Goal: Task Accomplishment & Management: Manage account settings

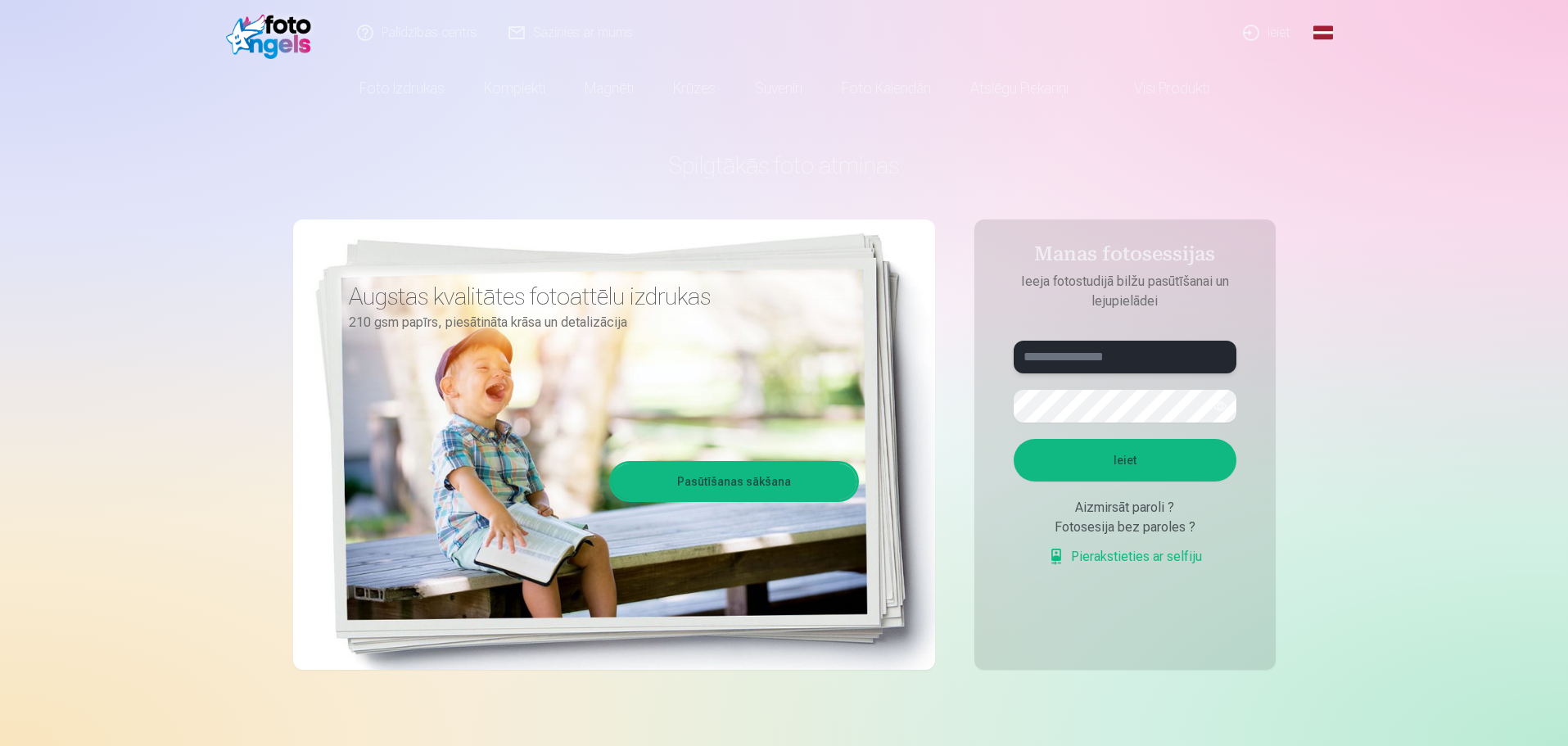
click at [1053, 357] on input "text" at bounding box center [1125, 357] width 223 height 33
type input "******"
click at [1081, 472] on button "Ieiet" at bounding box center [1125, 460] width 223 height 43
click at [1122, 357] on input "text" at bounding box center [1125, 357] width 223 height 33
type input "******"
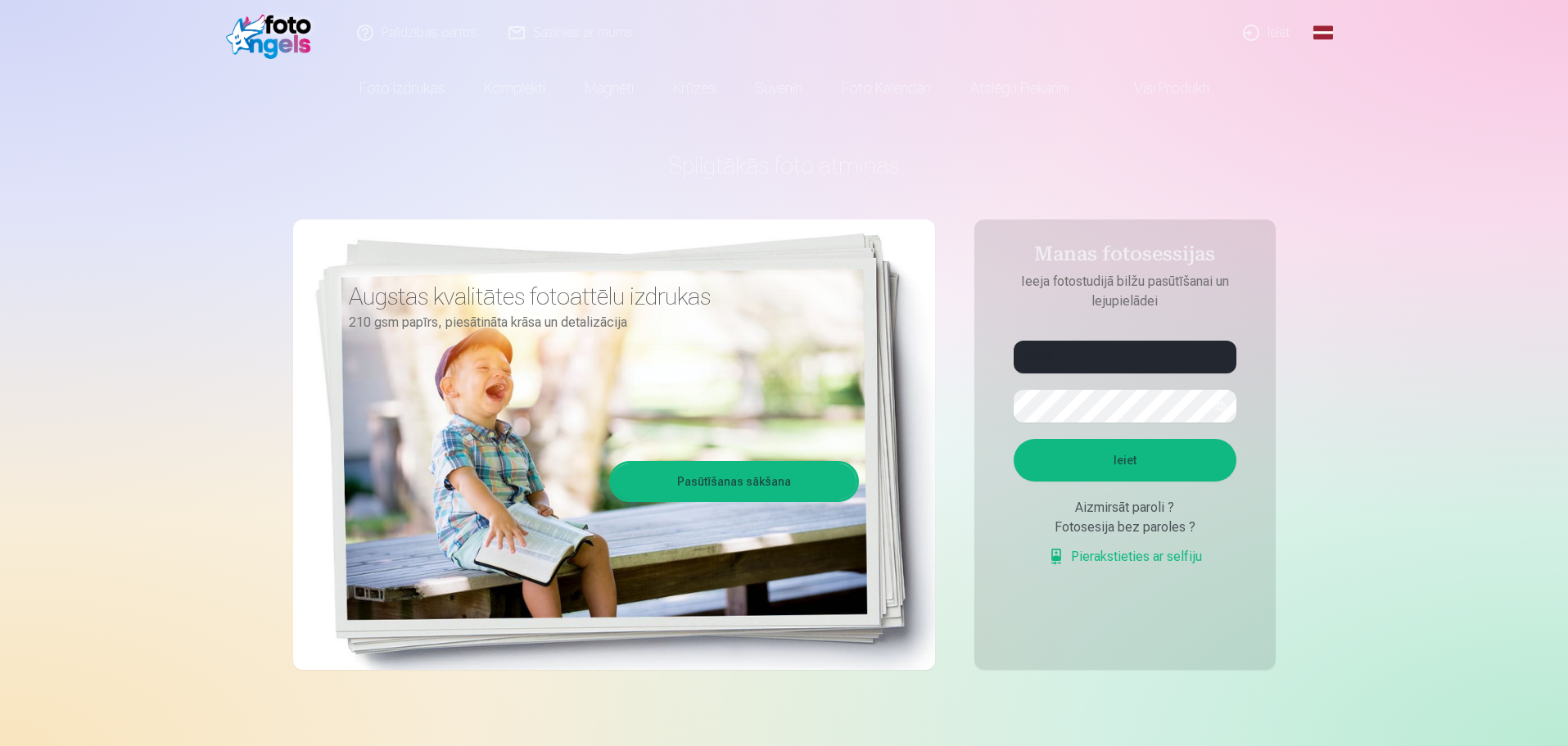
click at [1099, 454] on button "Ieiet" at bounding box center [1125, 460] width 223 height 43
click at [1217, 416] on button "button" at bounding box center [1220, 406] width 31 height 31
click at [1148, 538] on div "Fotosesija bez paroles ?" at bounding box center [1125, 528] width 223 height 20
click at [1117, 518] on div "Aizmirsāt paroli ?" at bounding box center [1125, 508] width 223 height 20
click at [1123, 560] on link "Pierakstieties ar selfiju" at bounding box center [1125, 558] width 154 height 20
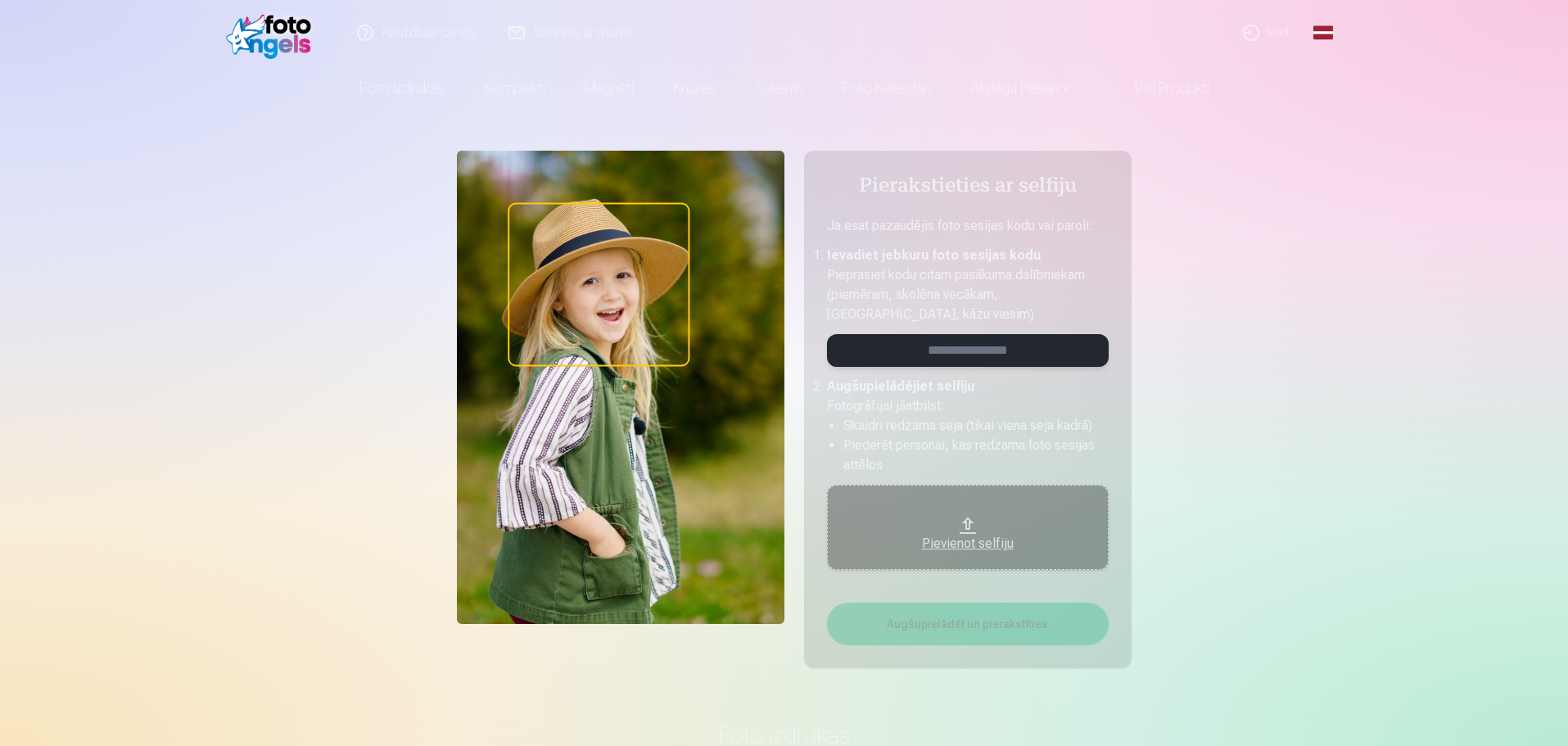
click at [964, 356] on input "email" at bounding box center [968, 350] width 282 height 33
type input "******"
click at [976, 513] on button "Pievienot selfiju" at bounding box center [968, 528] width 282 height 85
click at [915, 510] on button "Pievienot selfiju" at bounding box center [968, 528] width 282 height 85
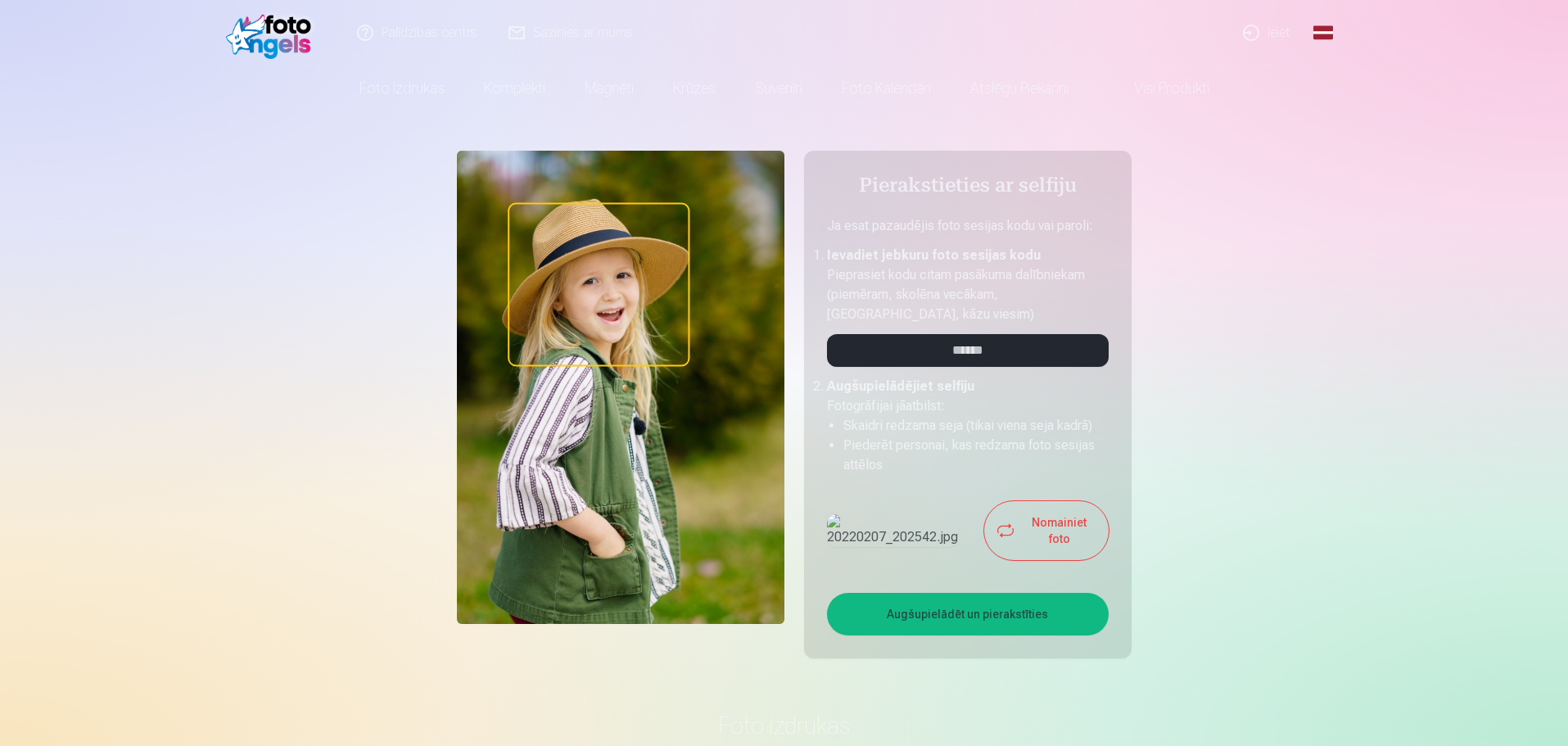
click at [947, 612] on button "Augšupielādēt un pierakstīties" at bounding box center [968, 614] width 282 height 43
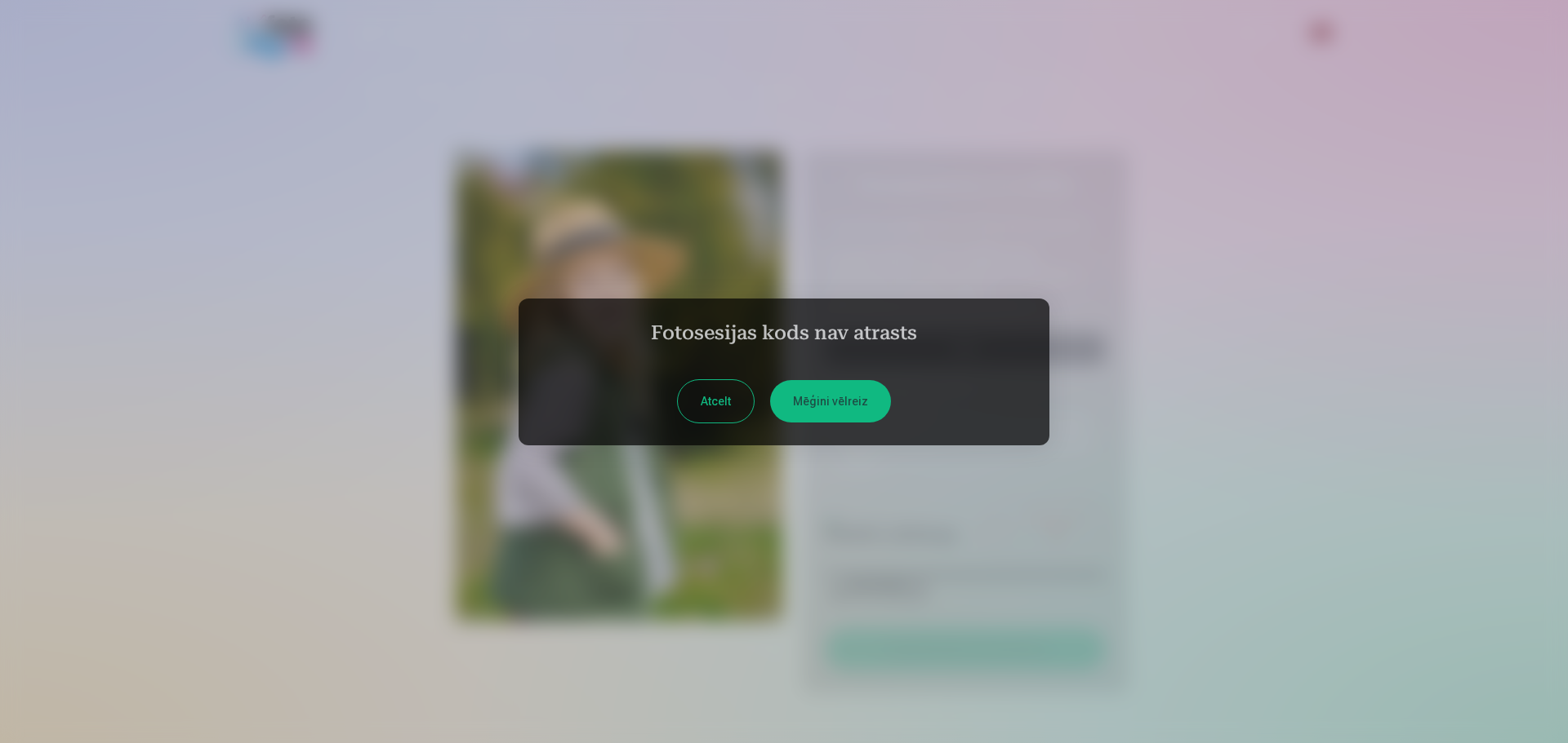
click at [729, 403] on button "Atcelt" at bounding box center [715, 401] width 76 height 42
